Goal: Task Accomplishment & Management: Use online tool/utility

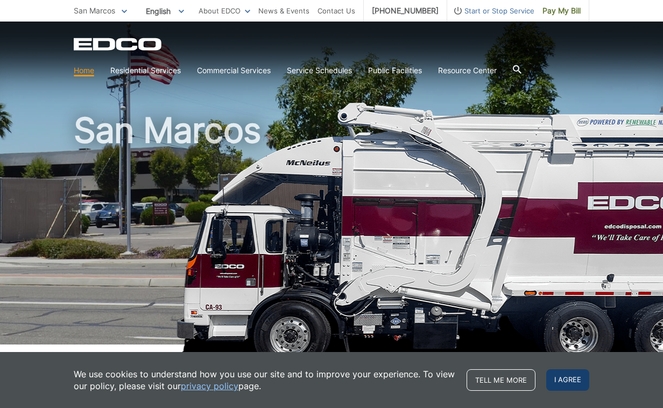
click at [575, 386] on span "I agree" at bounding box center [567, 380] width 43 height 22
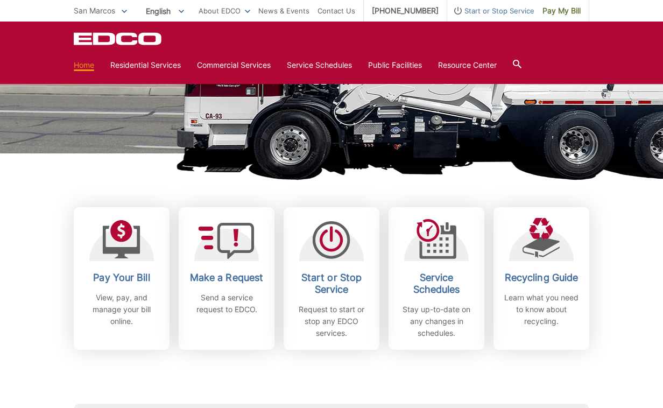
scroll to position [192, 0]
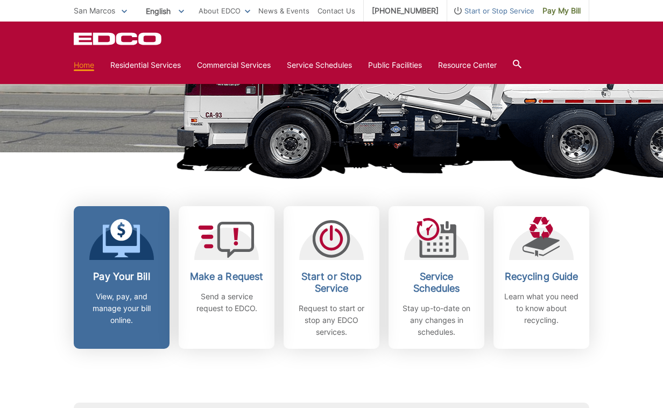
click at [154, 288] on div "Pay Your Bill View, pay, and manage your bill online." at bounding box center [122, 297] width 80 height 55
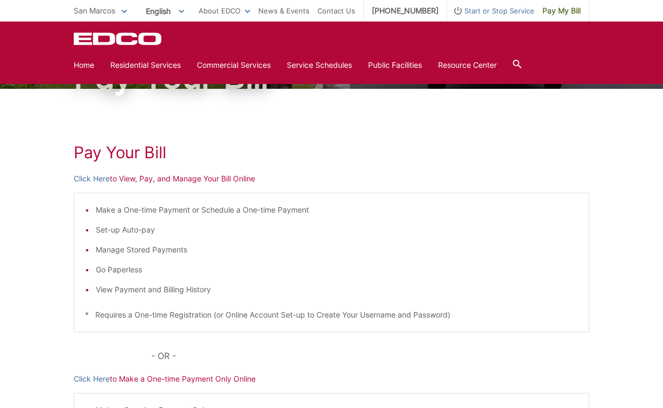
scroll to position [98, 0]
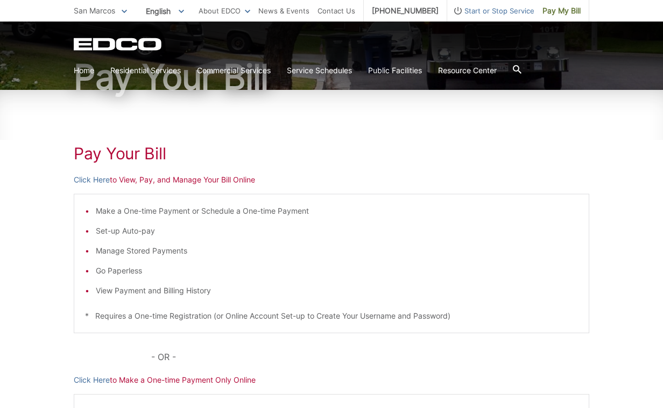
click at [134, 175] on p "Click Here to View, Pay, and Manage Your Bill Online" at bounding box center [331, 180] width 515 height 12
click at [95, 179] on link "Click Here" at bounding box center [92, 180] width 36 height 12
